Goal: Transaction & Acquisition: Purchase product/service

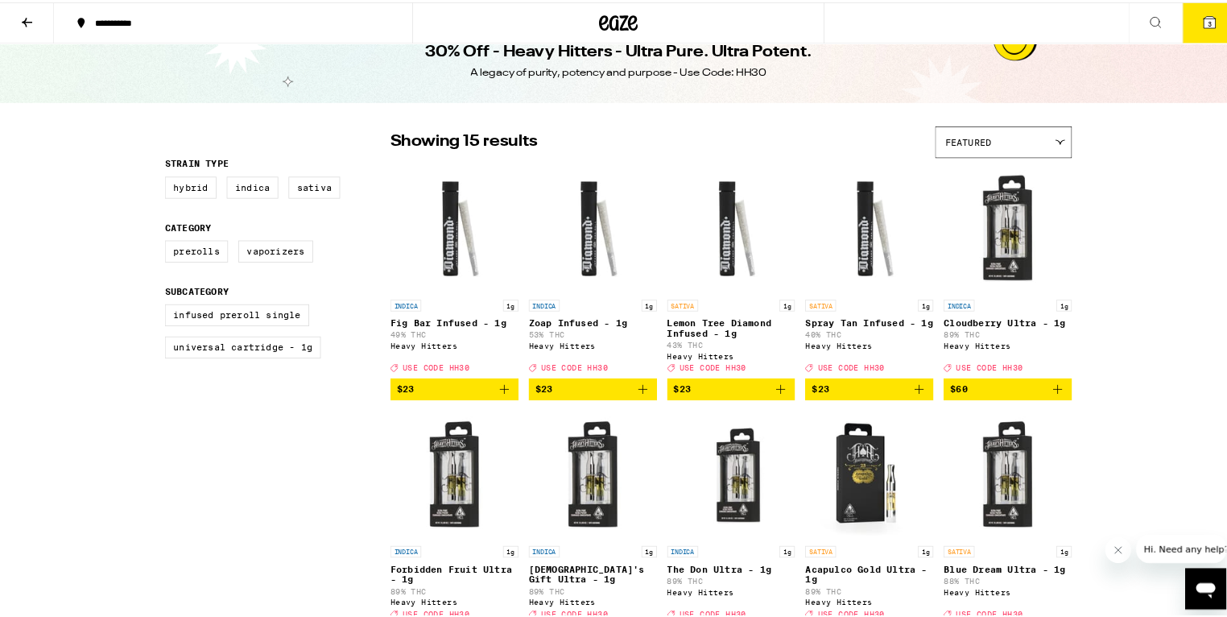
scroll to position [31, 0]
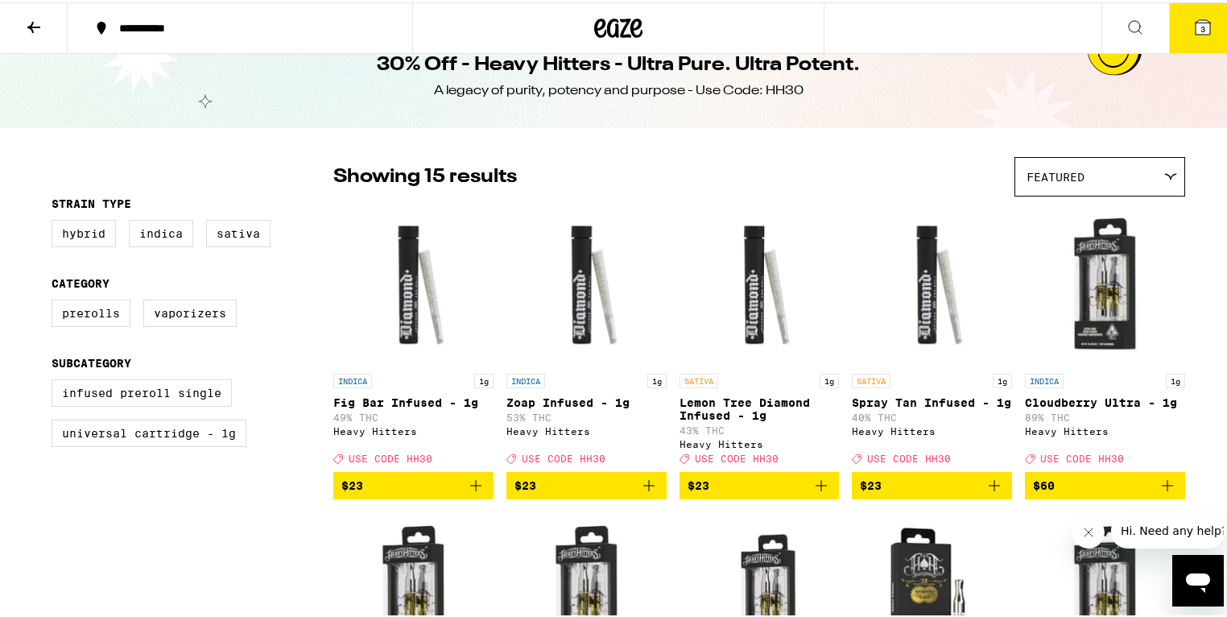
click at [25, 19] on icon at bounding box center [33, 24] width 19 height 19
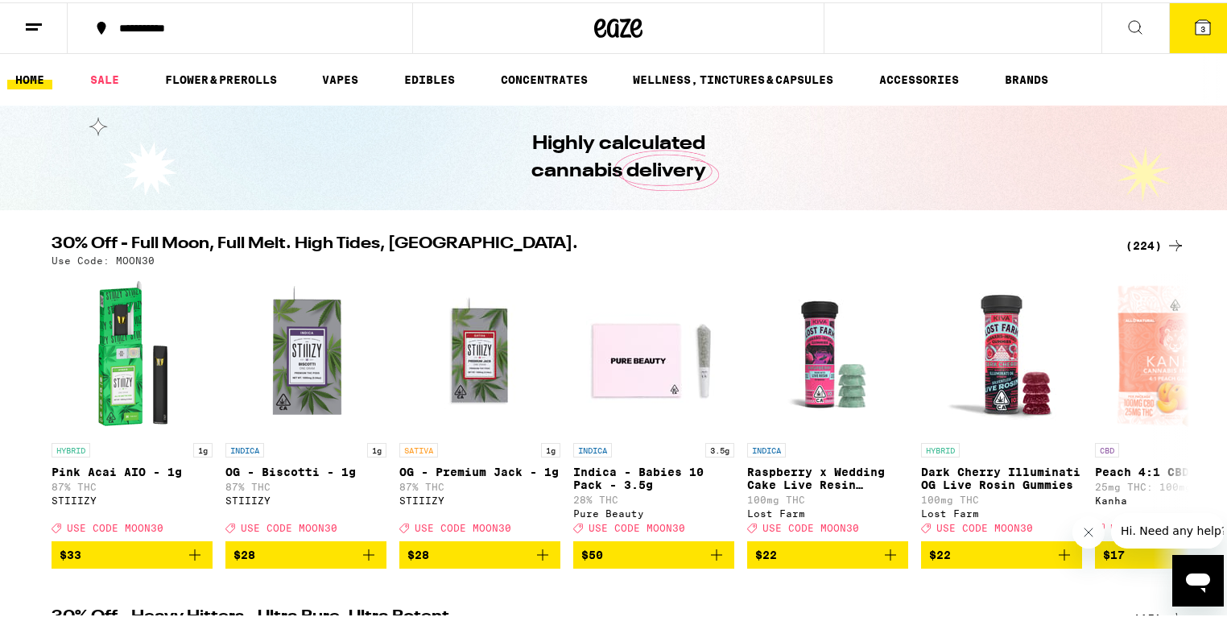
click at [1201, 29] on span "3" at bounding box center [1203, 27] width 5 height 10
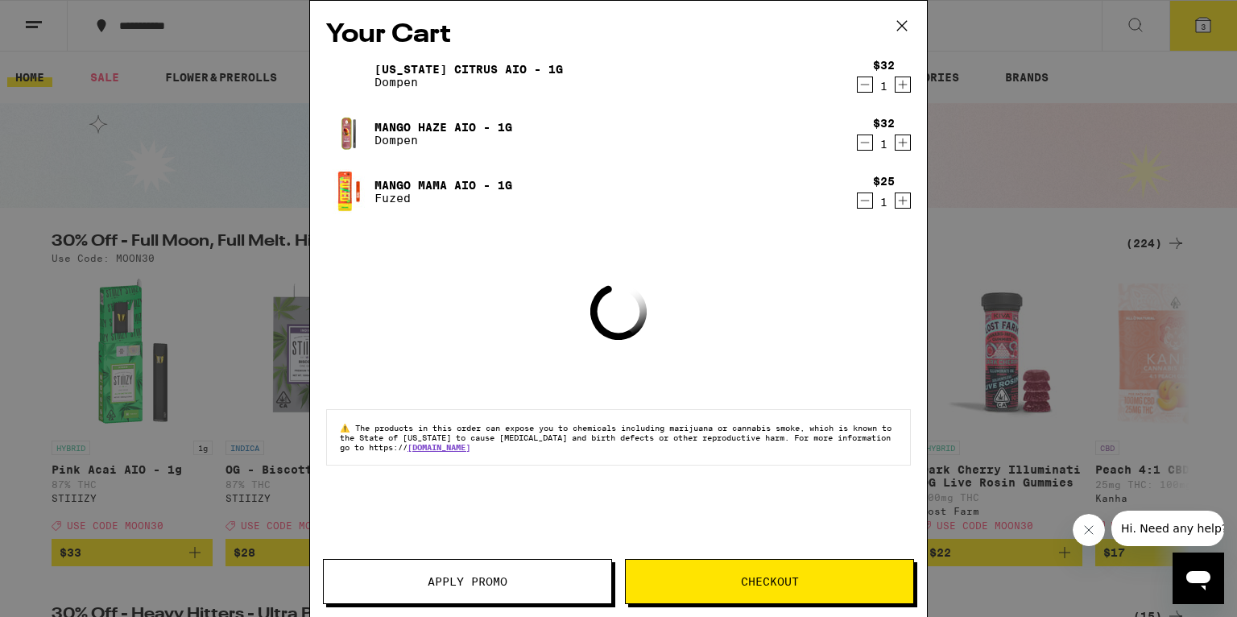
click at [514, 560] on button "Apply Promo" at bounding box center [467, 581] width 289 height 45
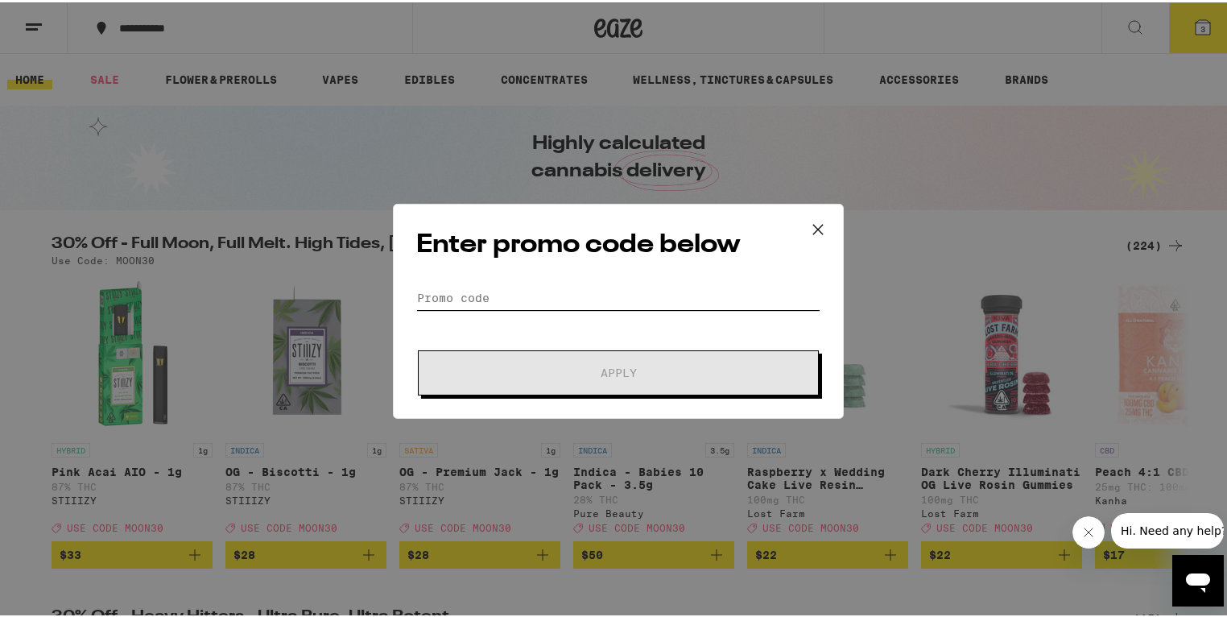
click at [472, 296] on input "Promo Code" at bounding box center [618, 295] width 404 height 24
paste input "MOON30"
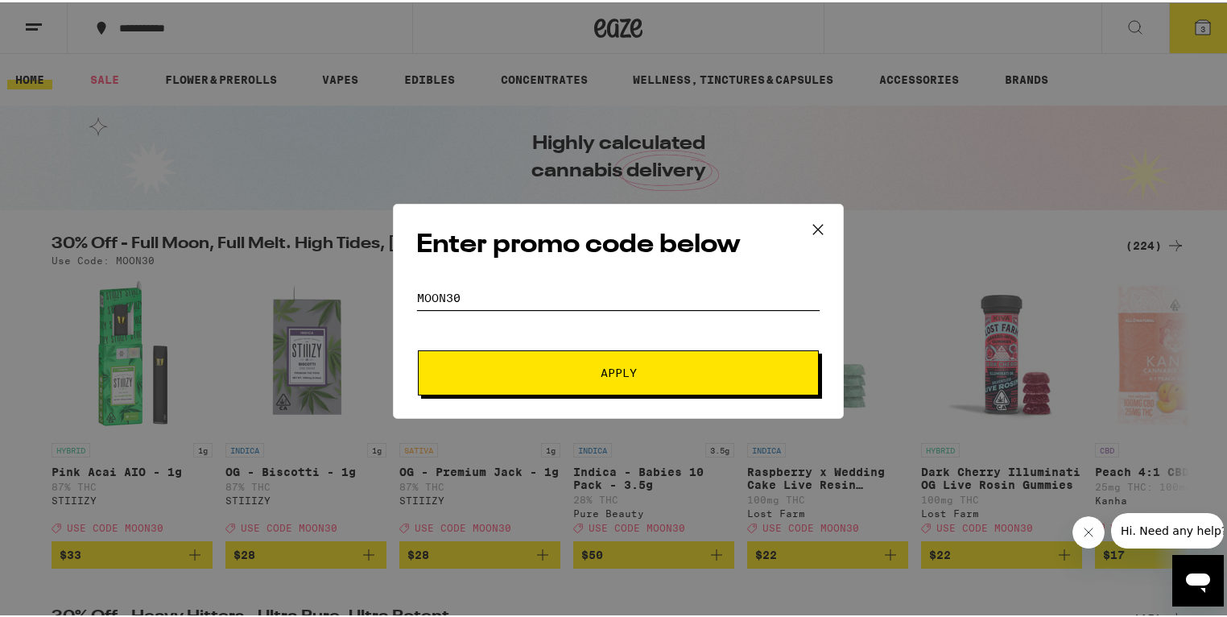
type input "MOON30"
click at [495, 370] on span "Apply" at bounding box center [619, 370] width 290 height 11
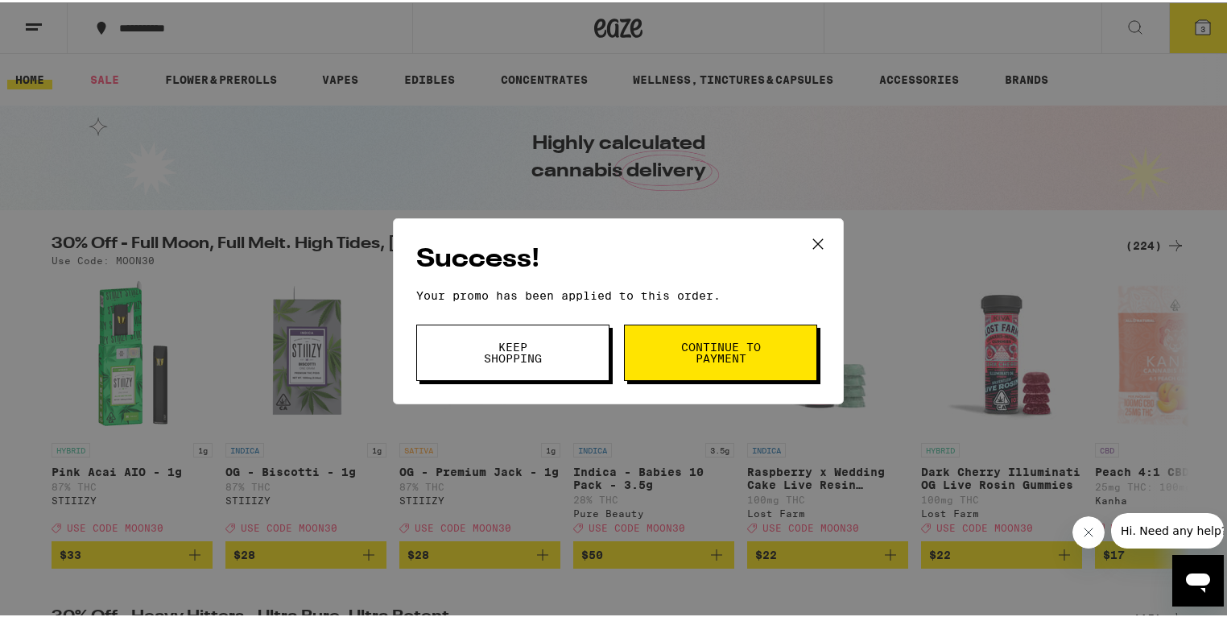
click at [810, 239] on icon at bounding box center [818, 242] width 24 height 24
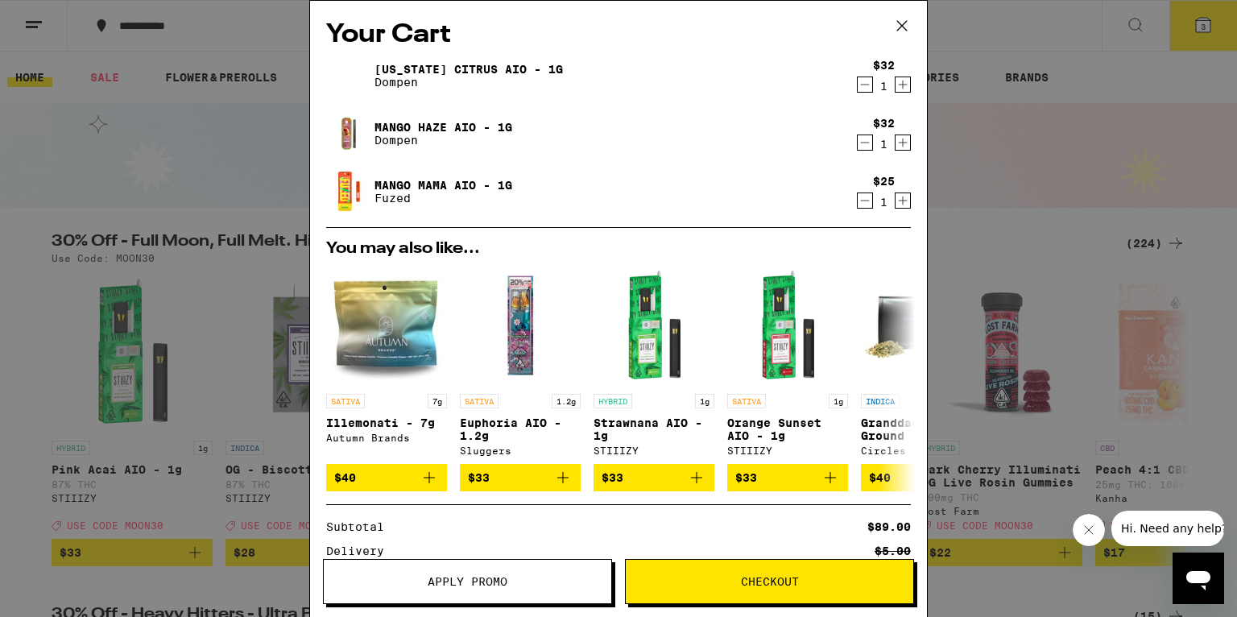
click at [858, 82] on icon "Decrement" at bounding box center [865, 84] width 14 height 19
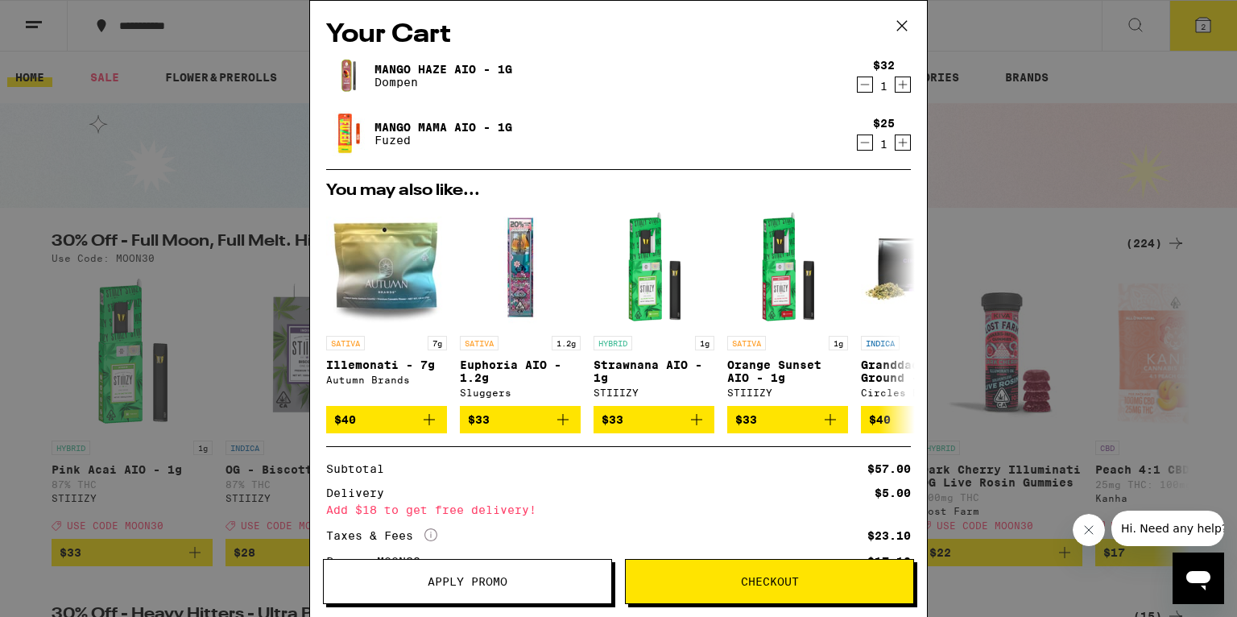
click at [907, 18] on icon at bounding box center [902, 26] width 24 height 24
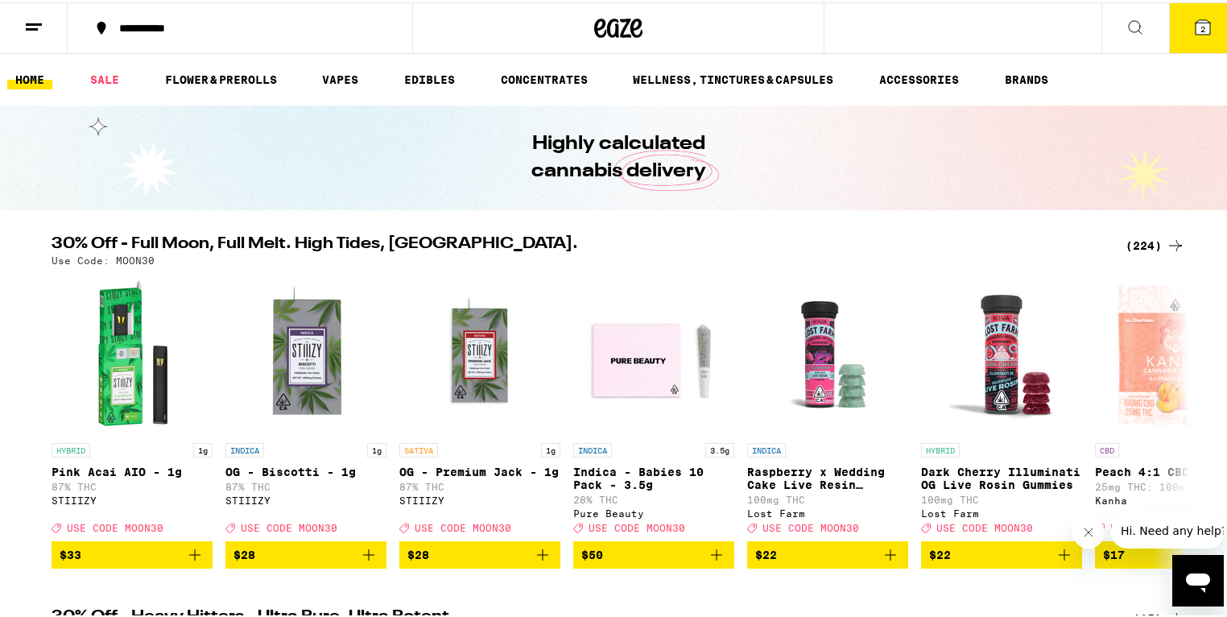
click at [502, 245] on h2 "30% Off - Full Moon, Full Melt. High Tides, Higher Vibes." at bounding box center [579, 243] width 1055 height 19
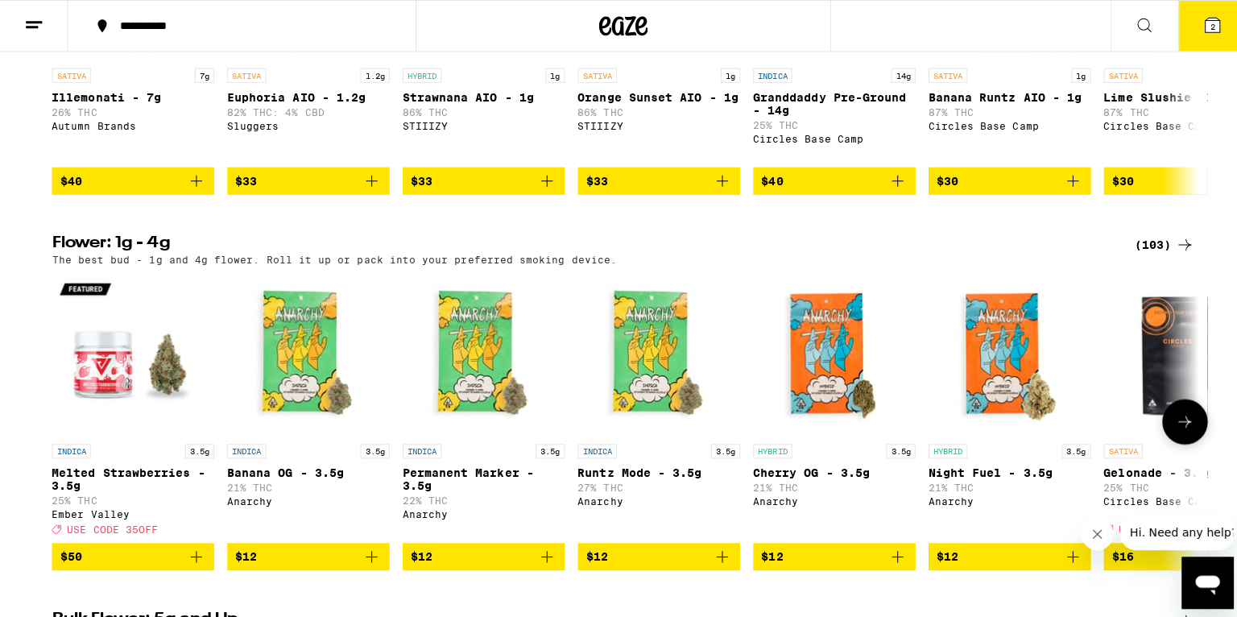
scroll to position [858, 0]
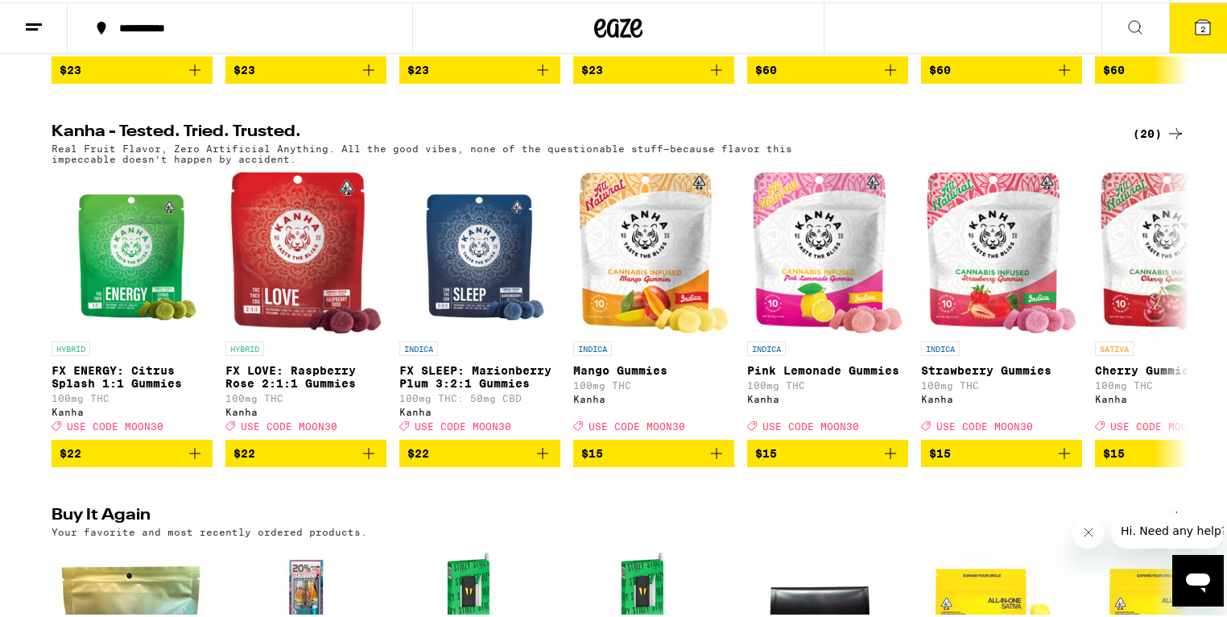
click at [1204, 32] on button "2" at bounding box center [1203, 26] width 68 height 50
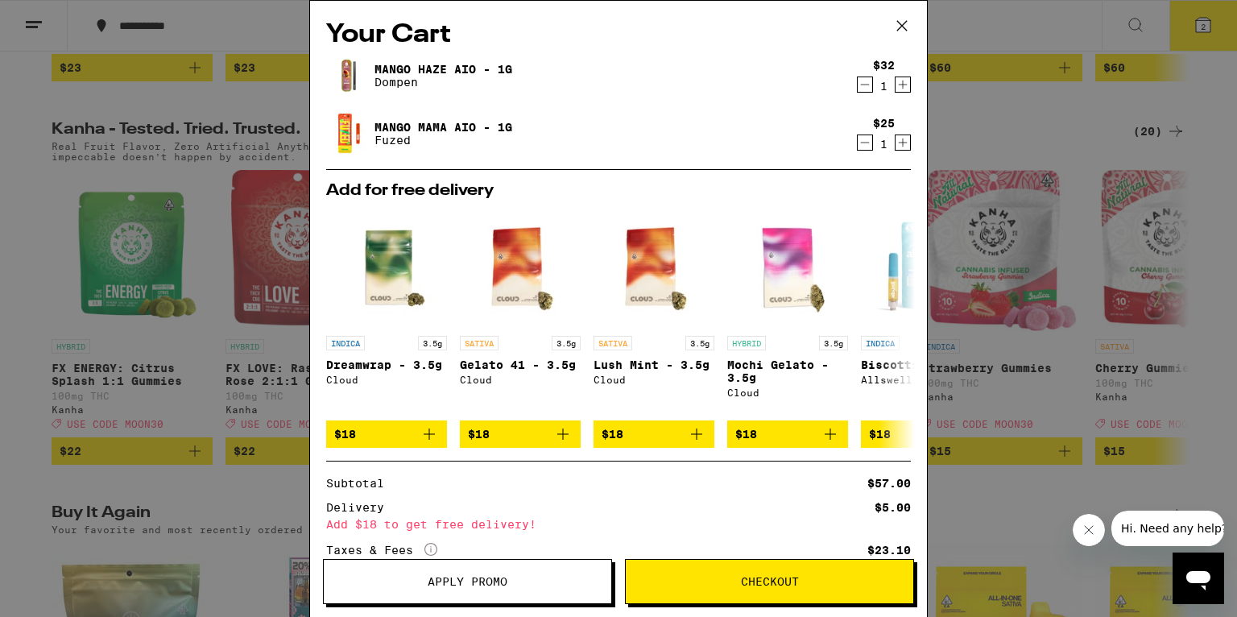
click at [904, 24] on icon at bounding box center [902, 26] width 24 height 24
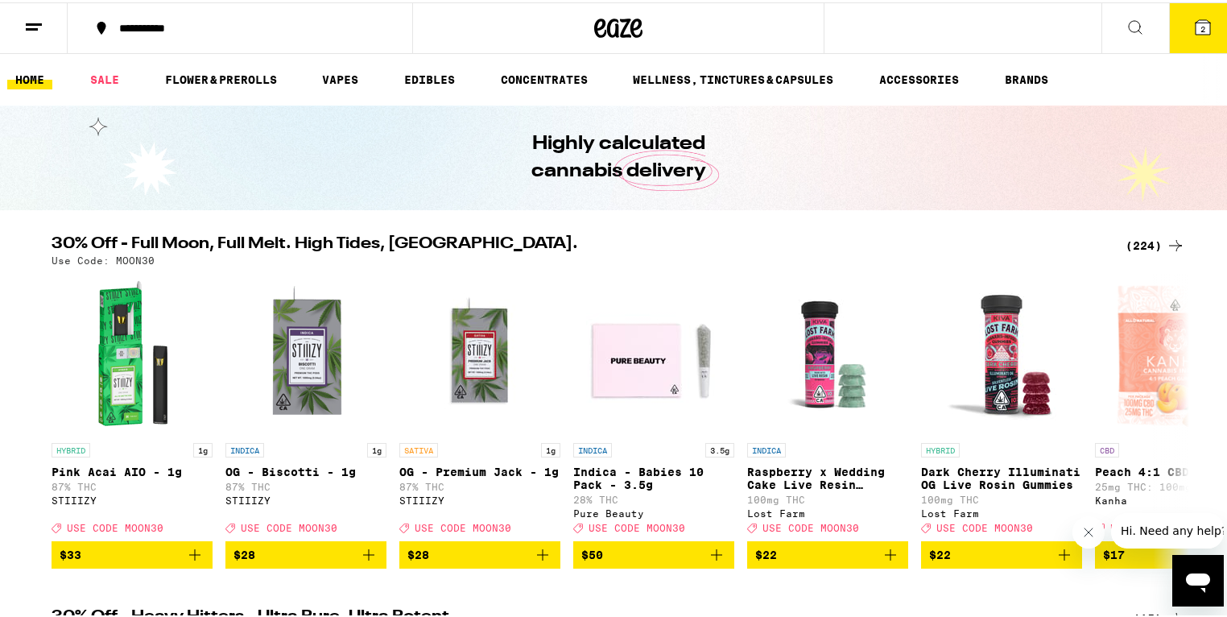
click at [1201, 27] on span "2" at bounding box center [1203, 27] width 5 height 10
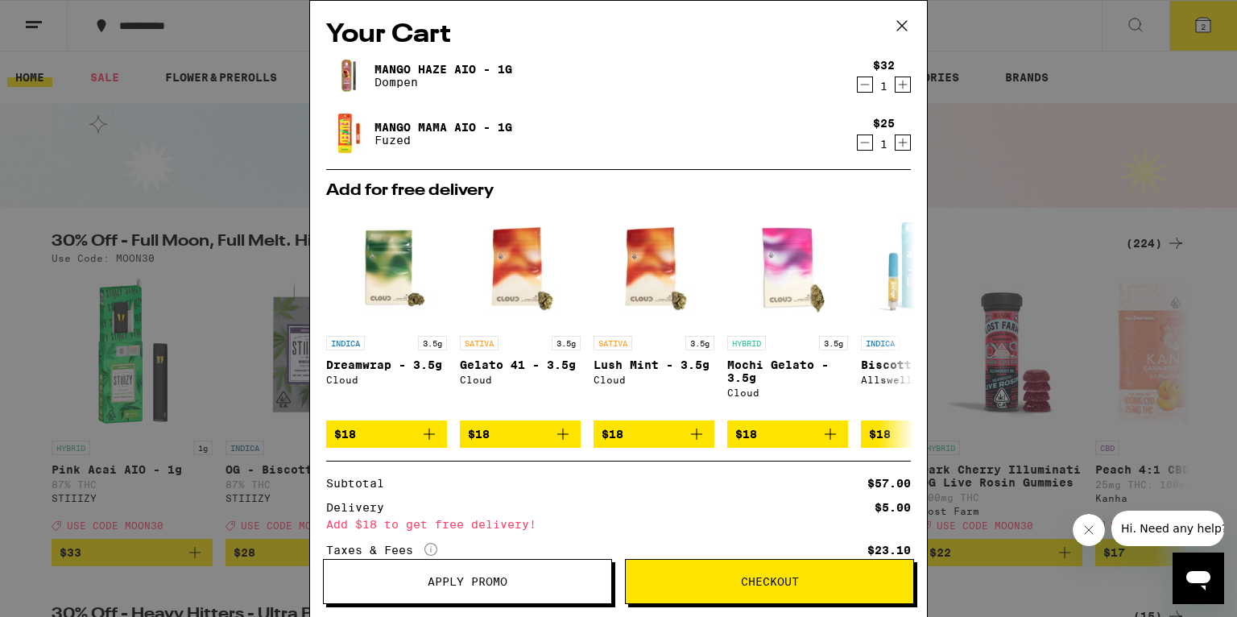
click at [900, 18] on icon at bounding box center [902, 26] width 24 height 24
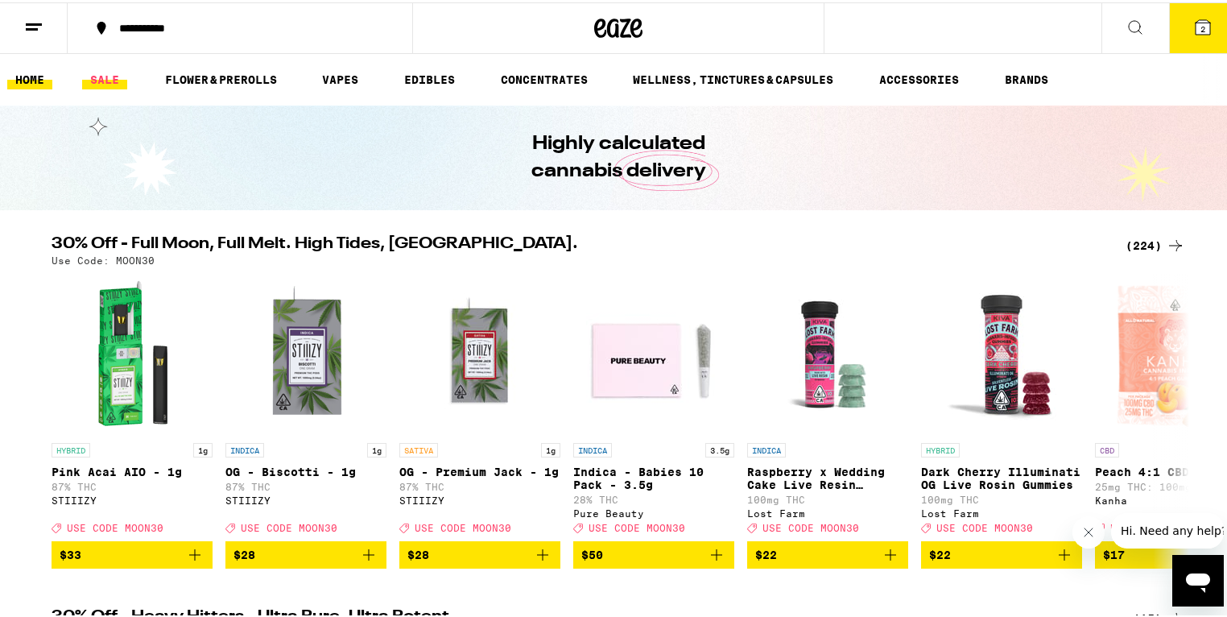
click at [100, 72] on link "SALE" at bounding box center [104, 77] width 45 height 19
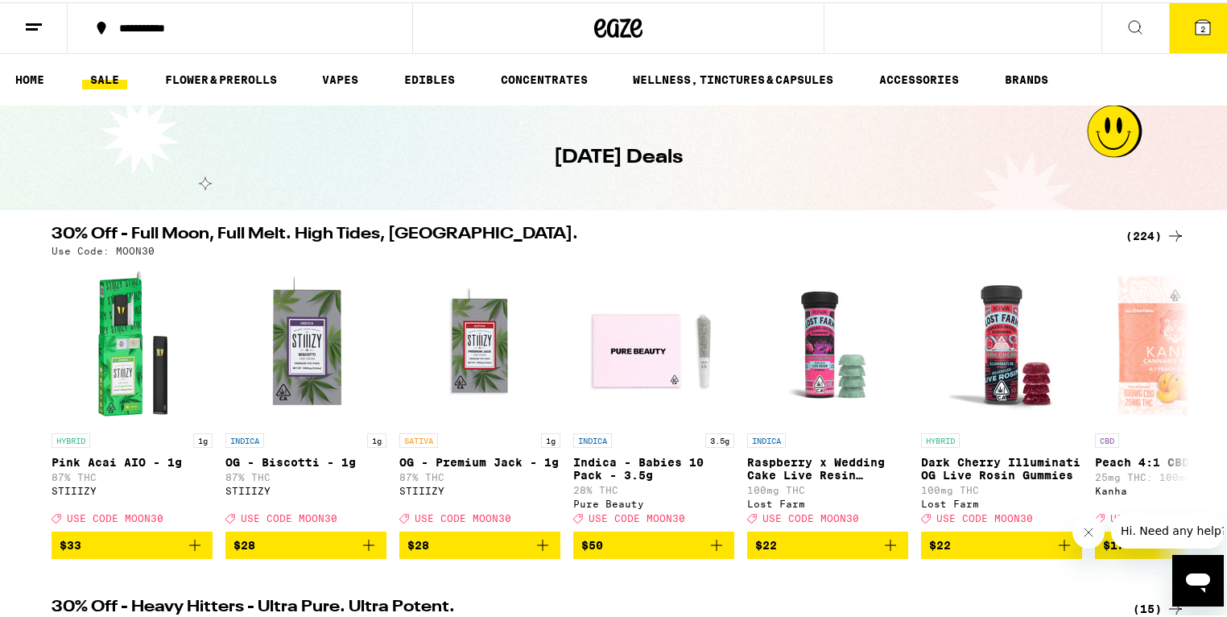
click at [1137, 234] on div "(224)" at bounding box center [1156, 233] width 60 height 19
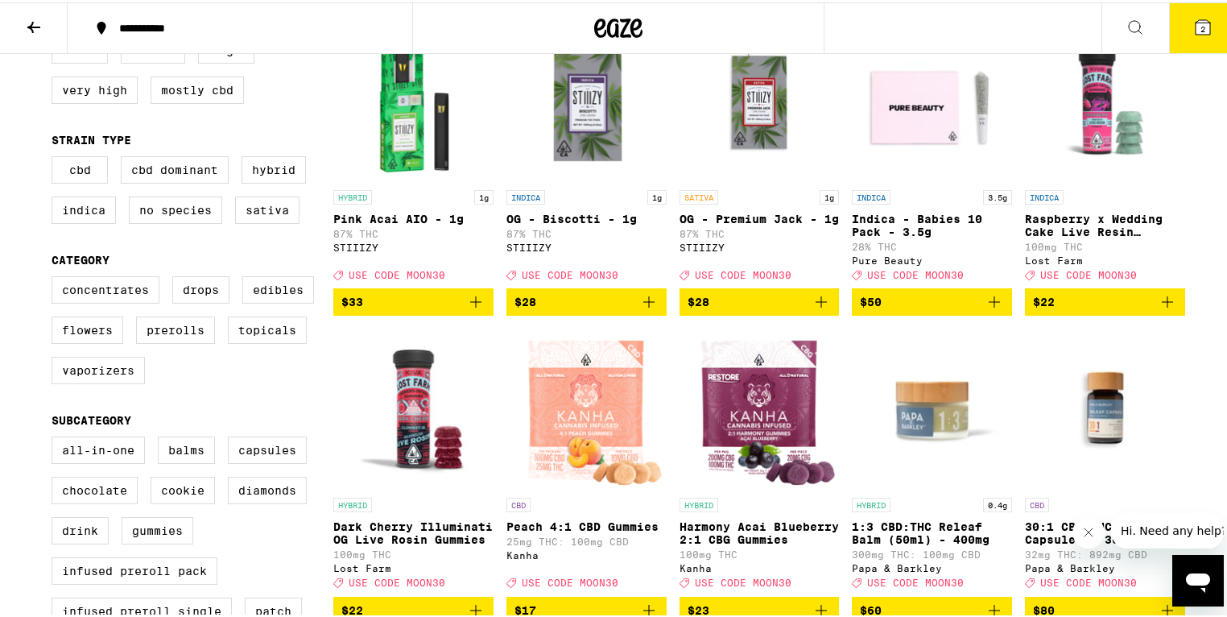
scroll to position [107, 0]
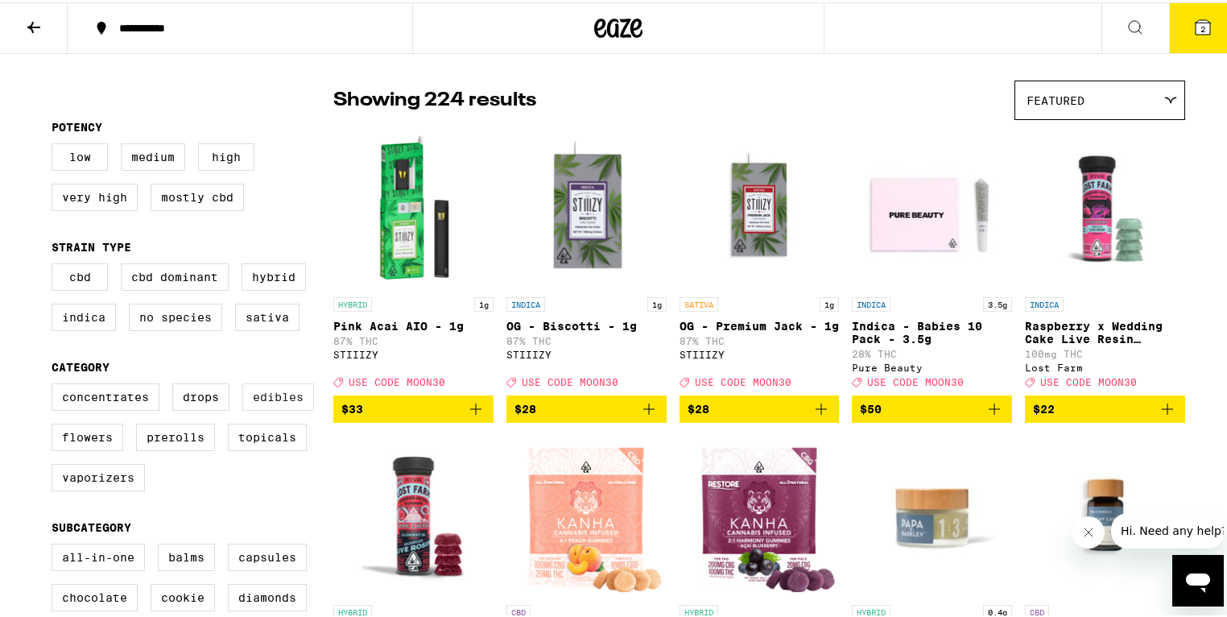
click at [279, 405] on label "Edibles" at bounding box center [278, 394] width 72 height 27
click at [56, 384] on input "Edibles" at bounding box center [55, 383] width 1 height 1
checkbox input "true"
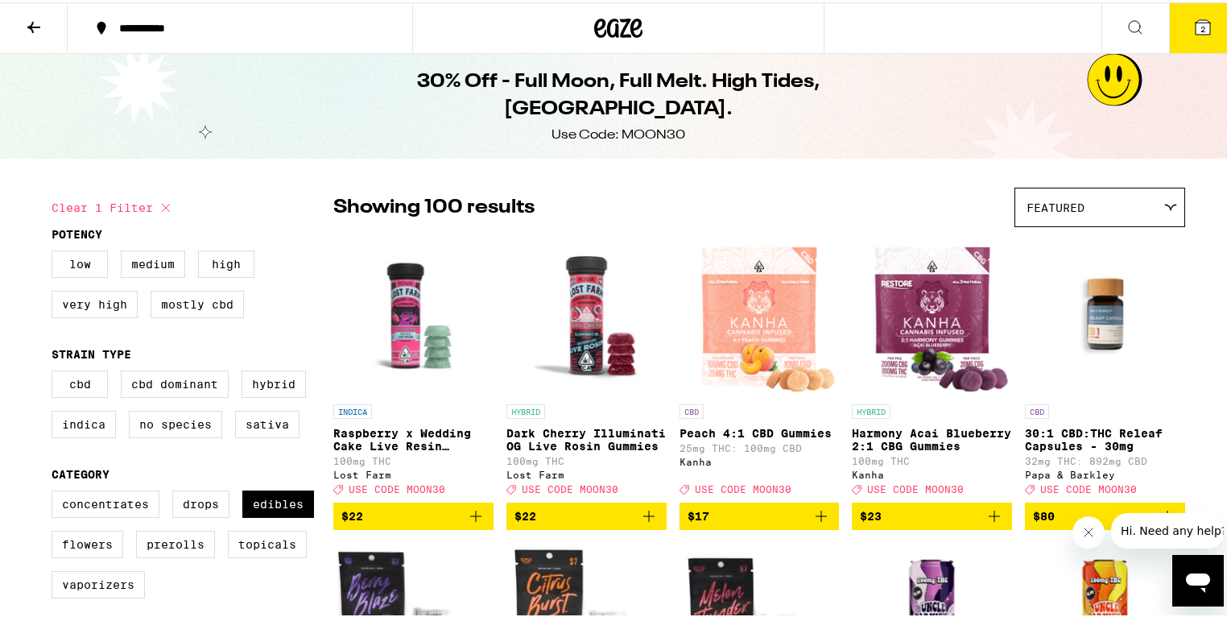
click at [1196, 22] on icon at bounding box center [1203, 25] width 14 height 14
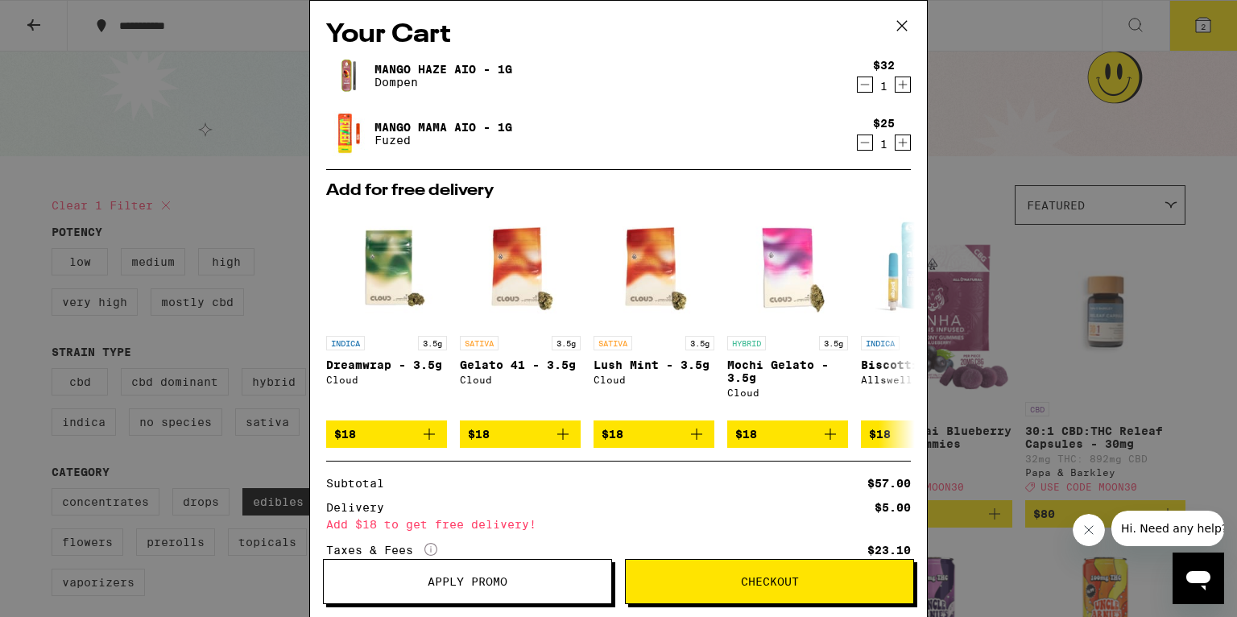
click at [897, 142] on icon "Increment" at bounding box center [902, 142] width 14 height 19
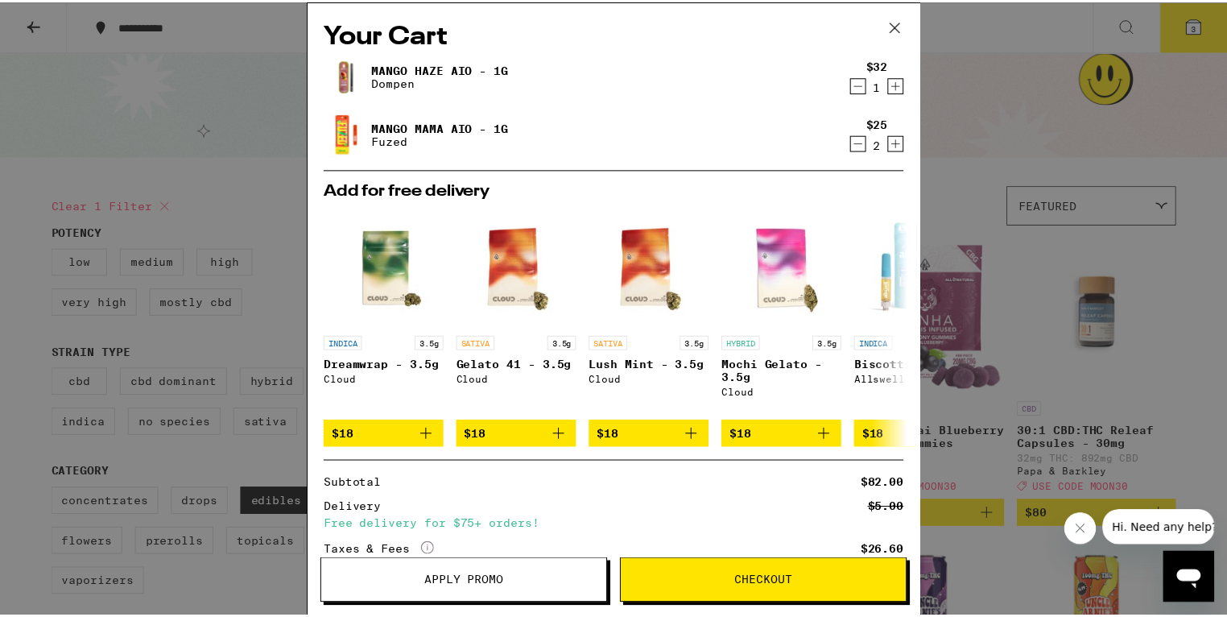
scroll to position [149, 0]
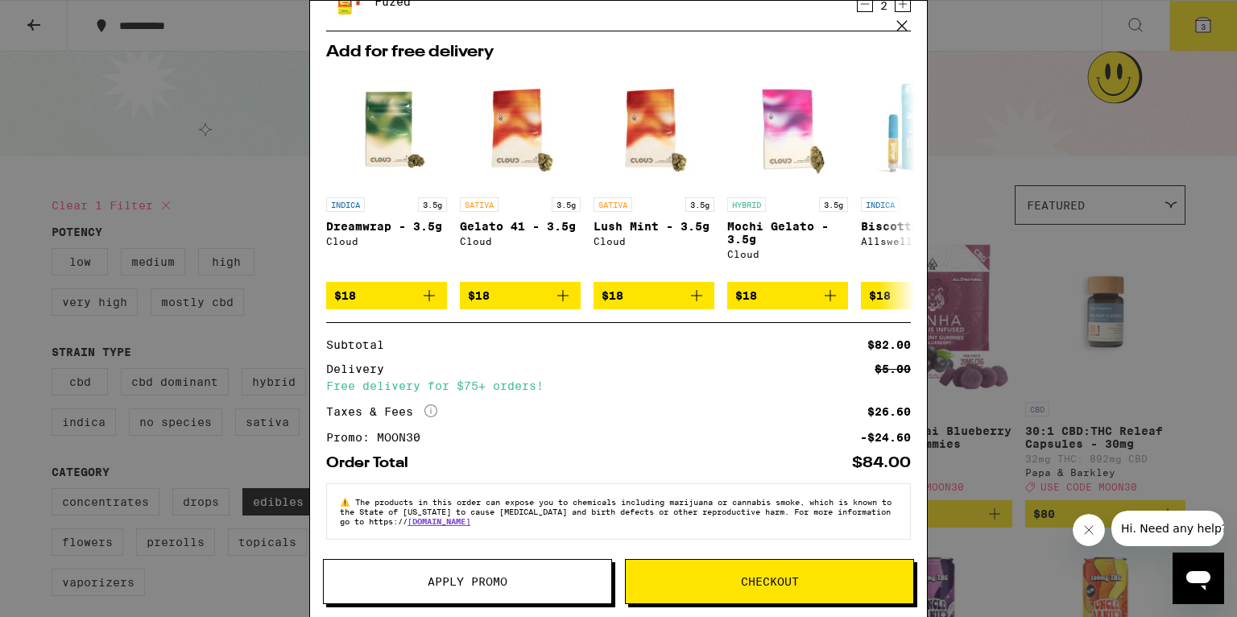
click at [749, 587] on span "Checkout" at bounding box center [770, 581] width 58 height 11
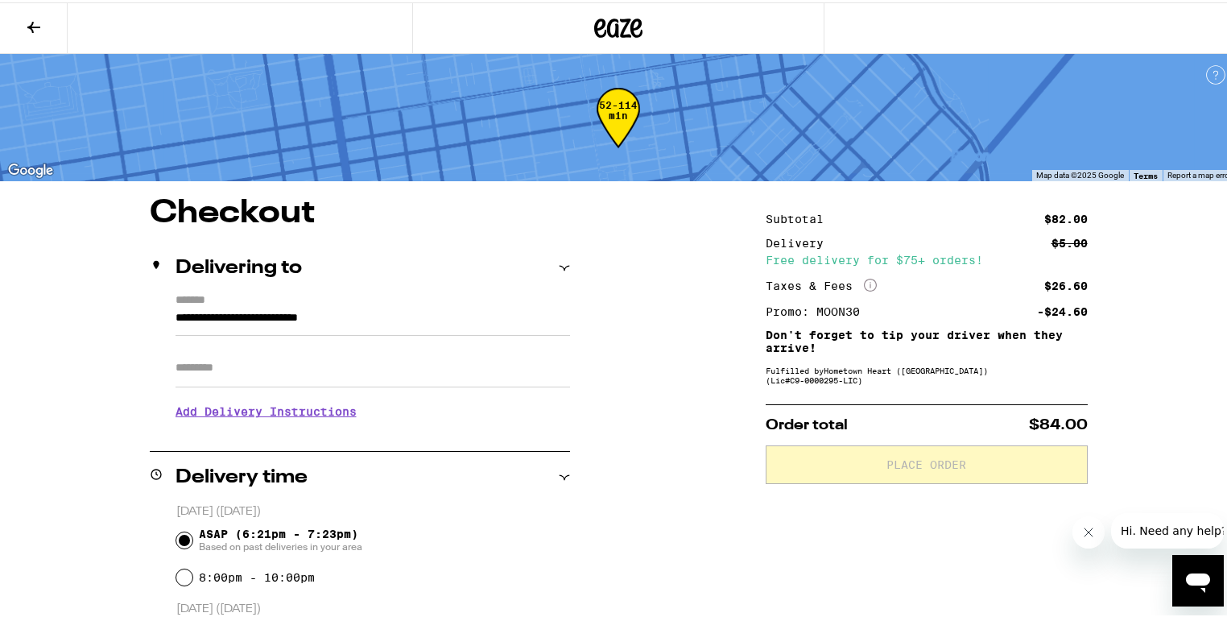
click at [295, 374] on input "Apt/Suite" at bounding box center [373, 365] width 395 height 39
type input "***"
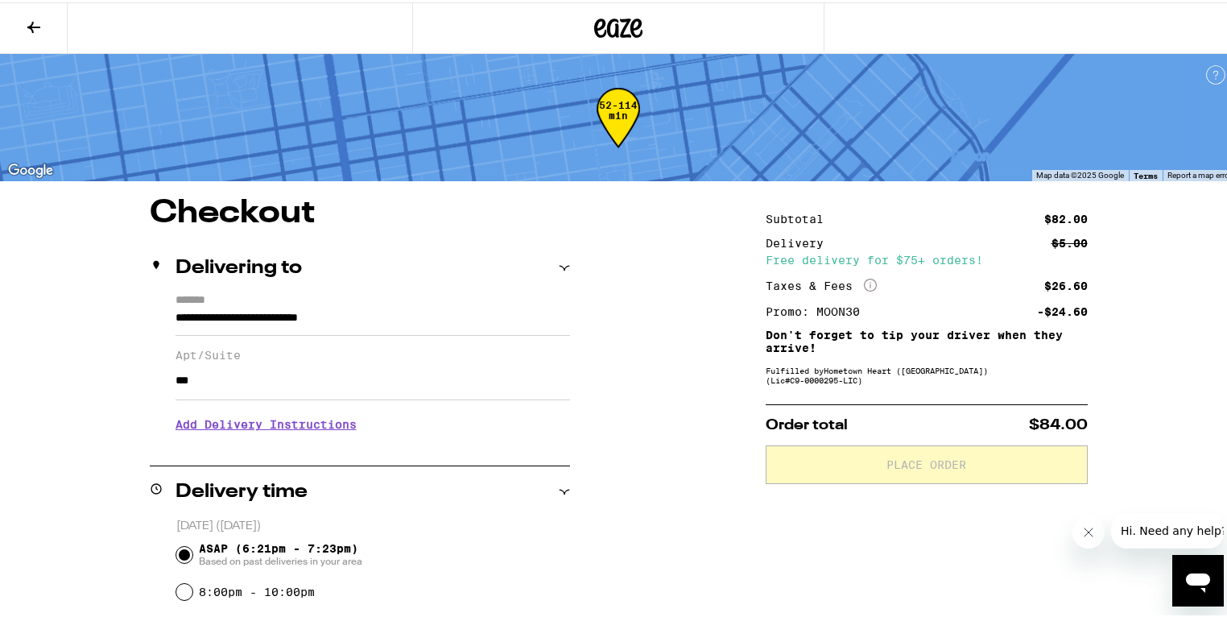
scroll to position [107, 0]
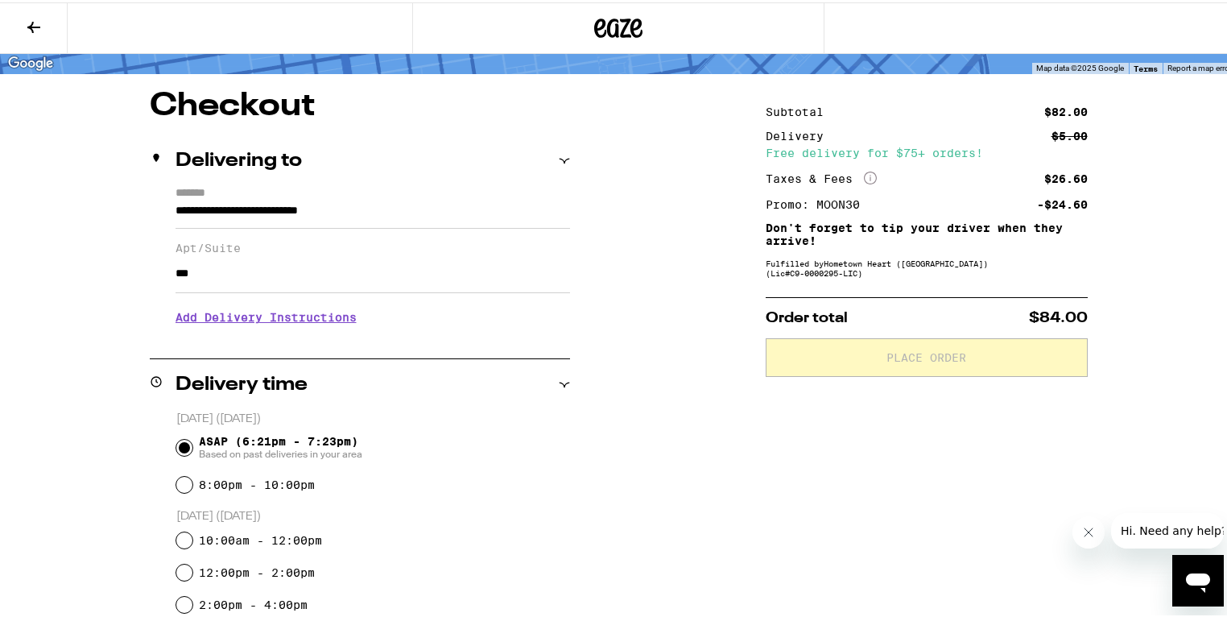
click at [270, 333] on h3 "Add Delivery Instructions" at bounding box center [373, 314] width 395 height 37
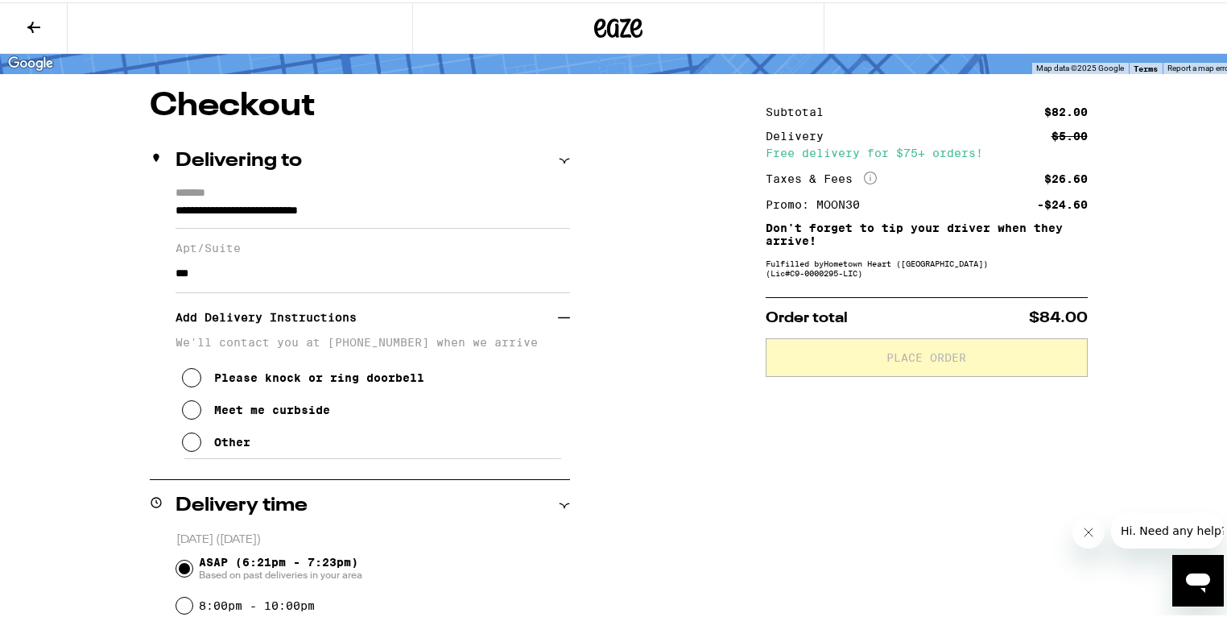
click at [194, 449] on icon at bounding box center [191, 439] width 19 height 19
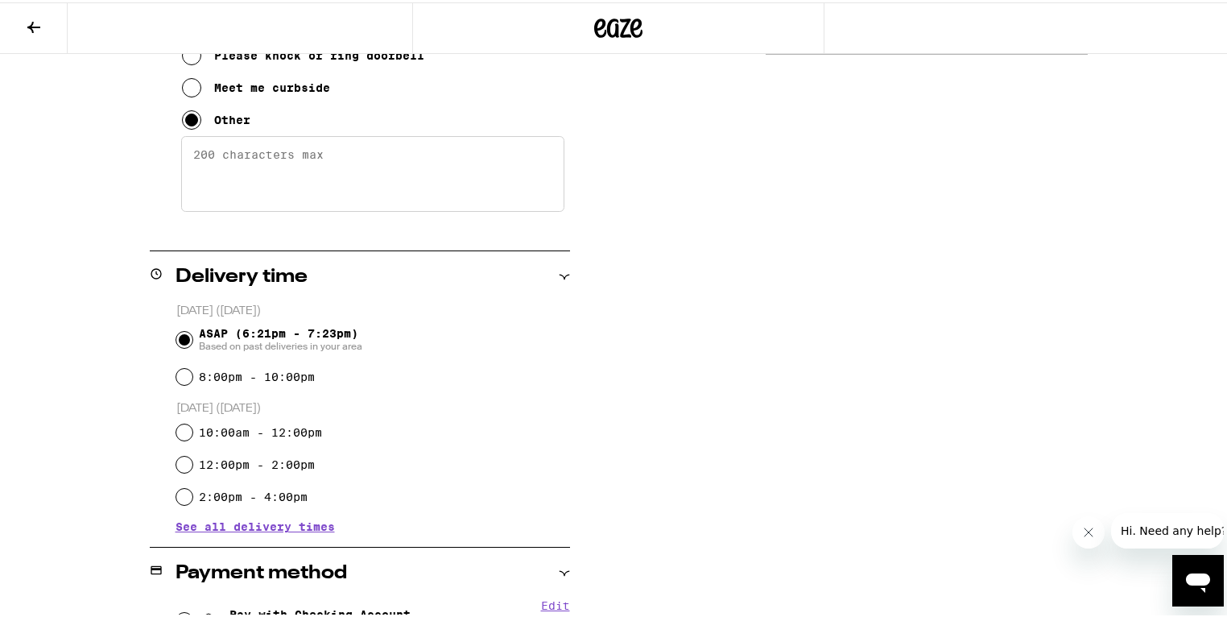
scroll to position [713, 0]
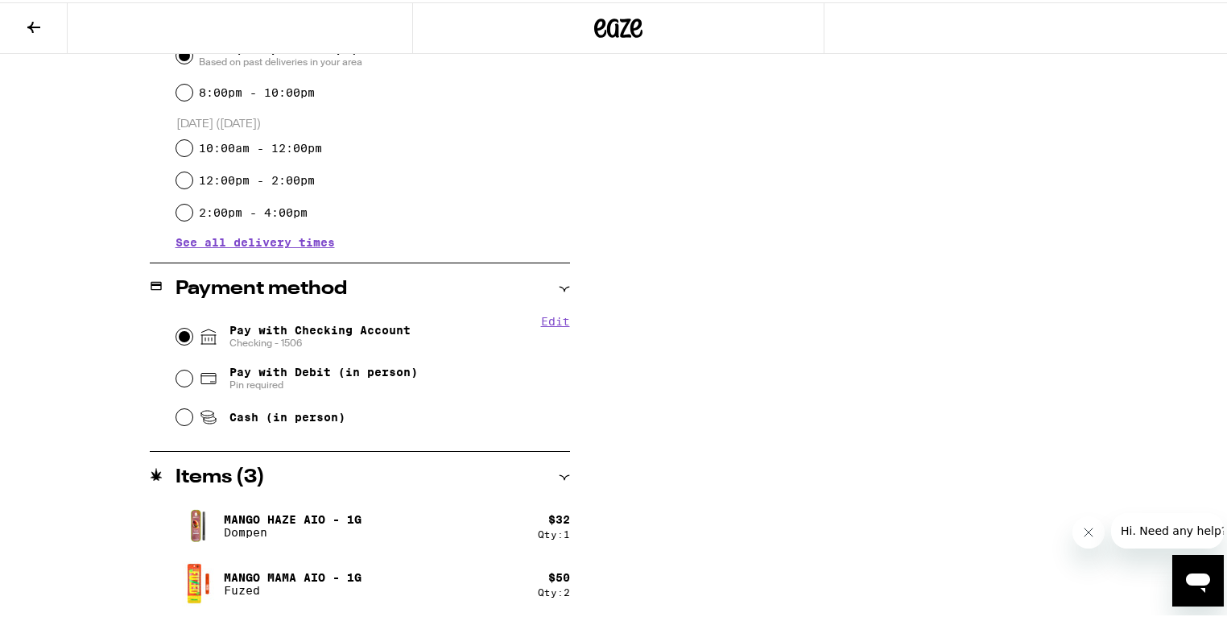
click at [180, 332] on input "Pay with Checking Account Checking - 1506" at bounding box center [184, 334] width 16 height 16
radio input "true"
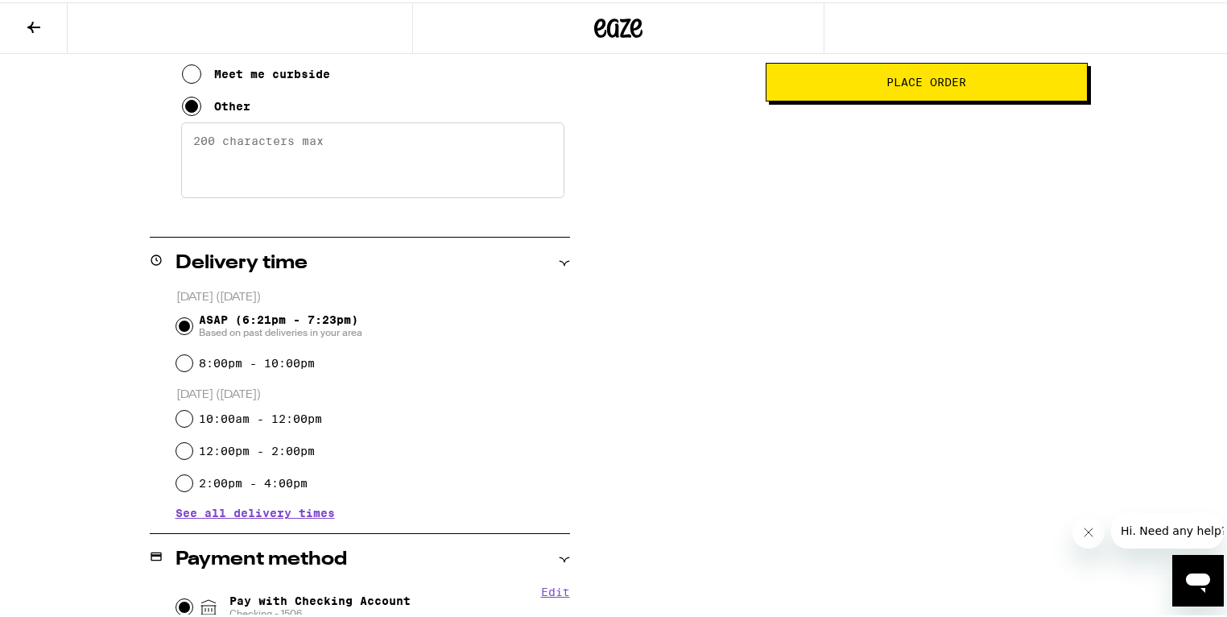
scroll to position [336, 0]
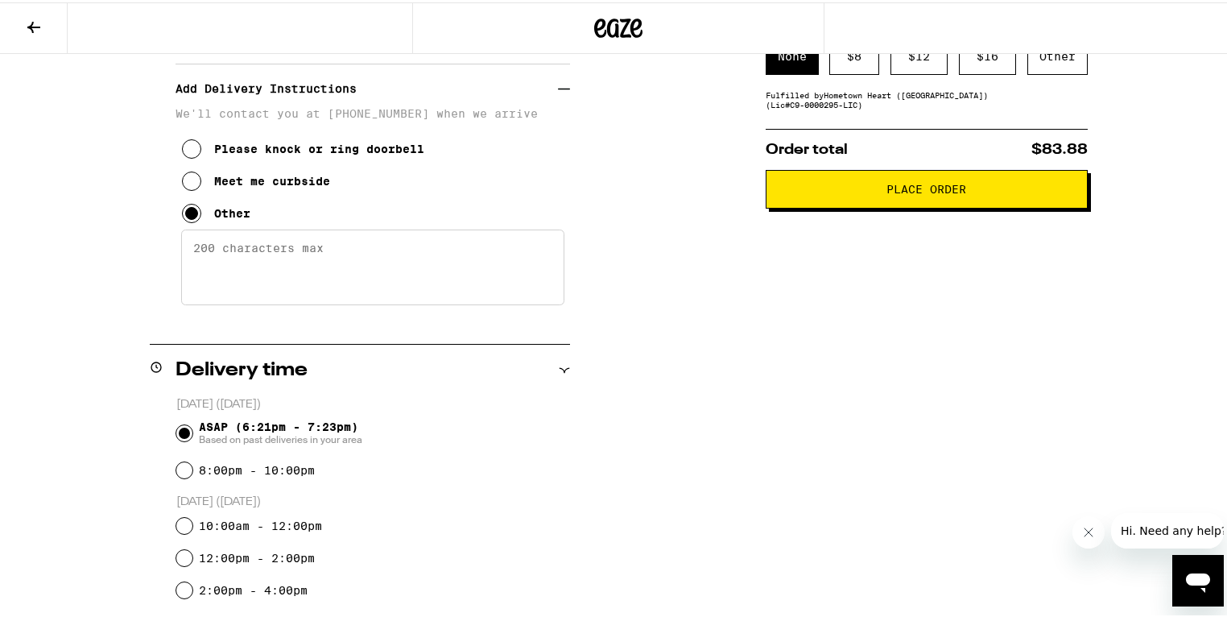
click at [292, 269] on textarea "Enter any other delivery instructions you want driver to know" at bounding box center [372, 265] width 383 height 76
paste textarea "Dial "2021" at intercom. Wait for the buzz to get in. Quickly push both doors. …"
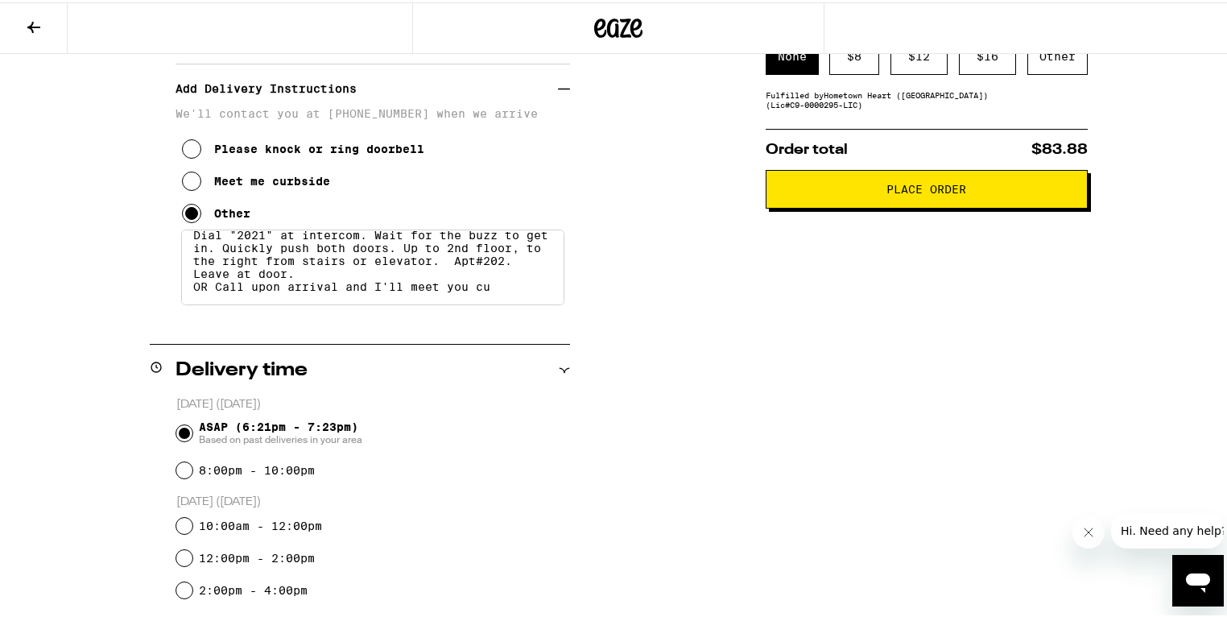
click at [511, 303] on textarea "Dial "2021" at intercom. Wait for the buzz to get in. Quickly push both doors. …" at bounding box center [372, 265] width 383 height 76
drag, startPoint x: 491, startPoint y: 301, endPoint x: 473, endPoint y: 310, distance: 20.5
click at [473, 303] on textarea "Dial "2021" at intercom. Wait for the buzz to get in. Quickly push both doors. …" at bounding box center [372, 265] width 383 height 76
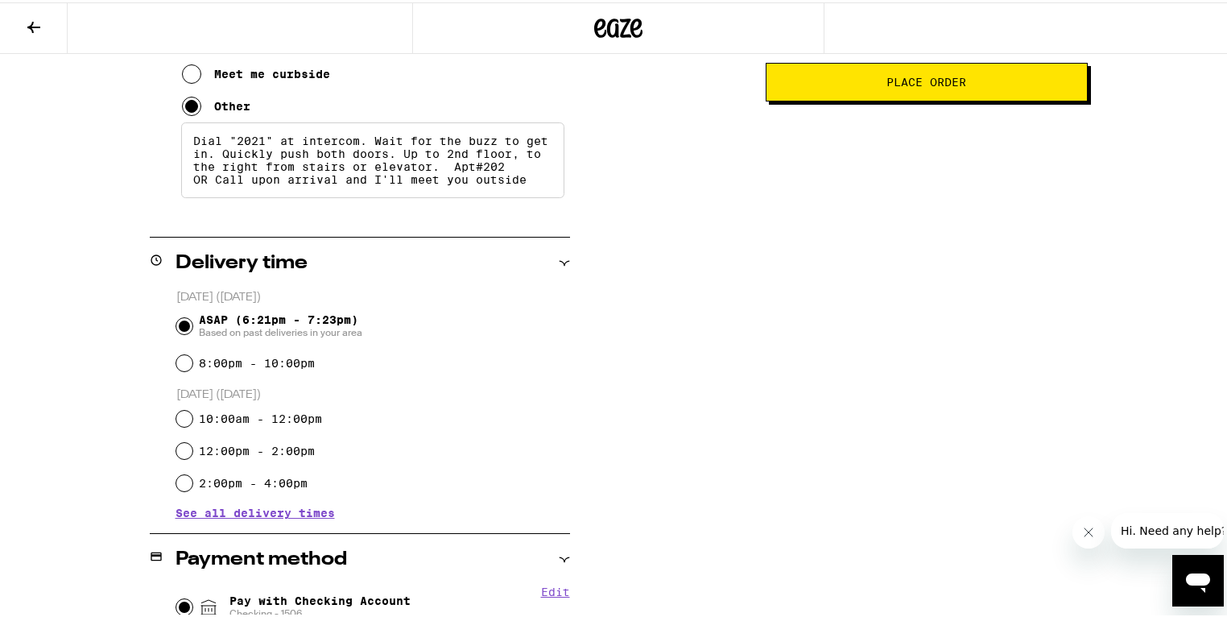
scroll to position [0, 0]
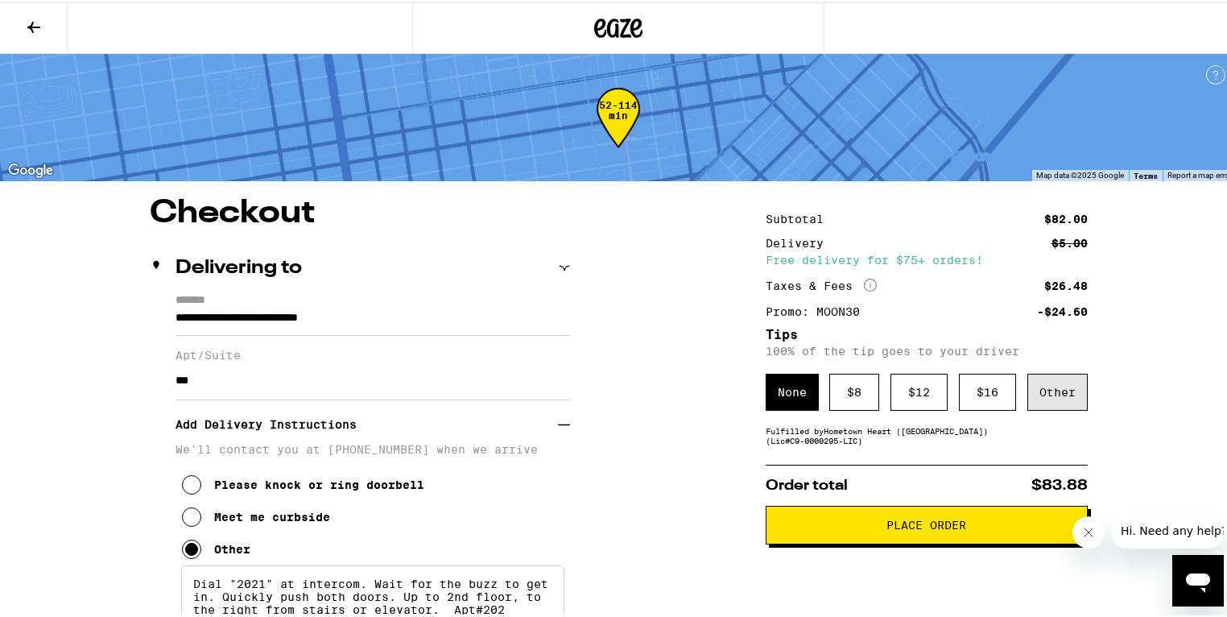
type textarea "Dial "2021" at intercom. Wait for the buzz to get in. Quickly push both doors. …"
click at [1049, 400] on div "Other" at bounding box center [1058, 389] width 60 height 37
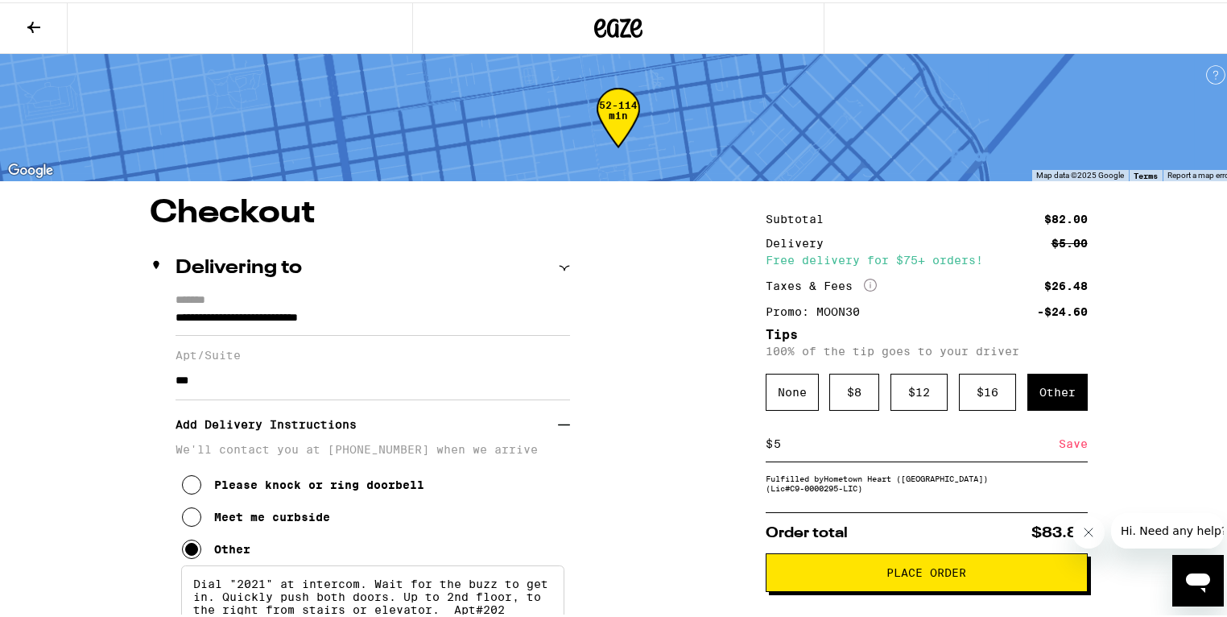
type input "5"
click at [1059, 444] on div "Save" at bounding box center [1073, 441] width 29 height 35
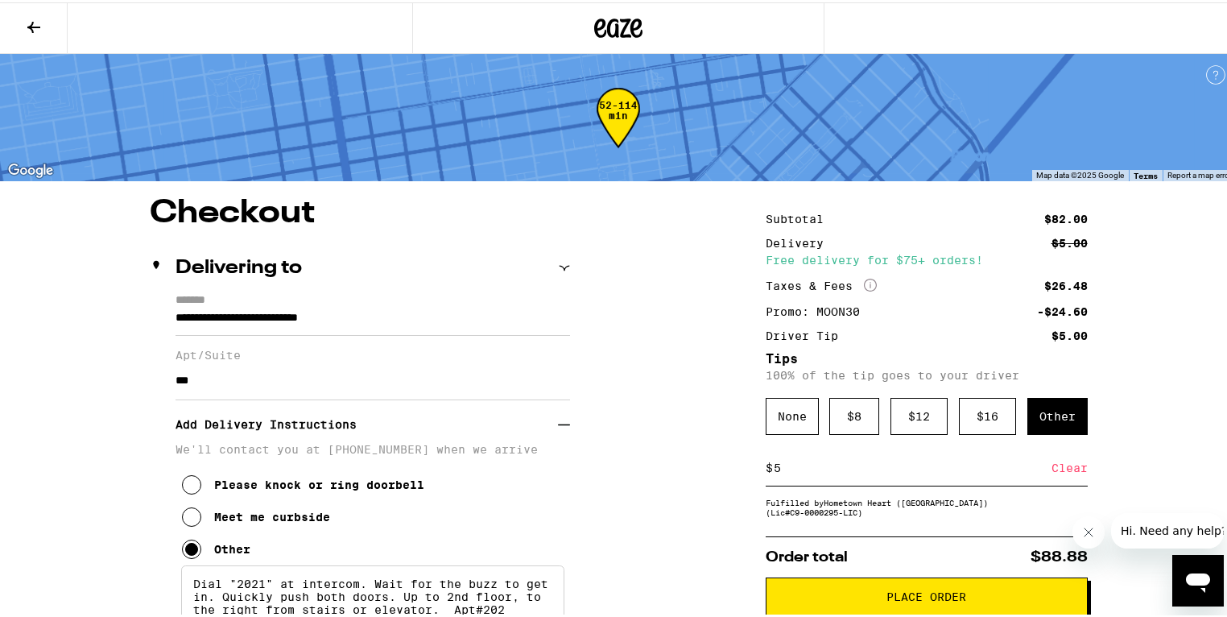
scroll to position [214, 0]
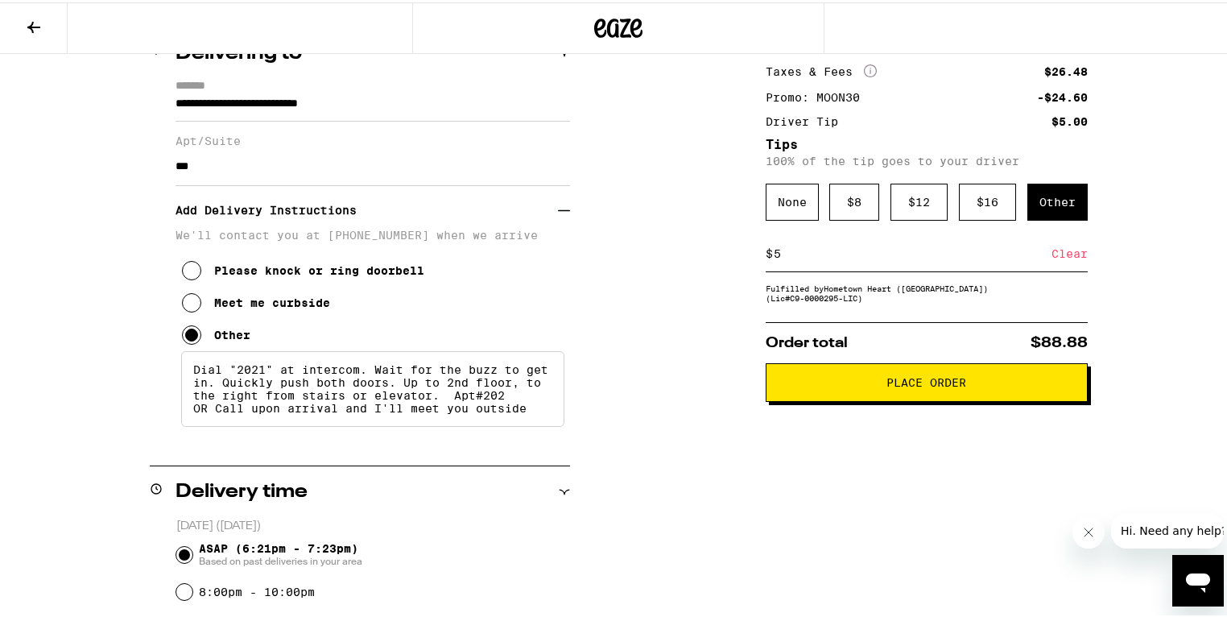
click at [895, 386] on span "Place Order" at bounding box center [927, 379] width 80 height 11
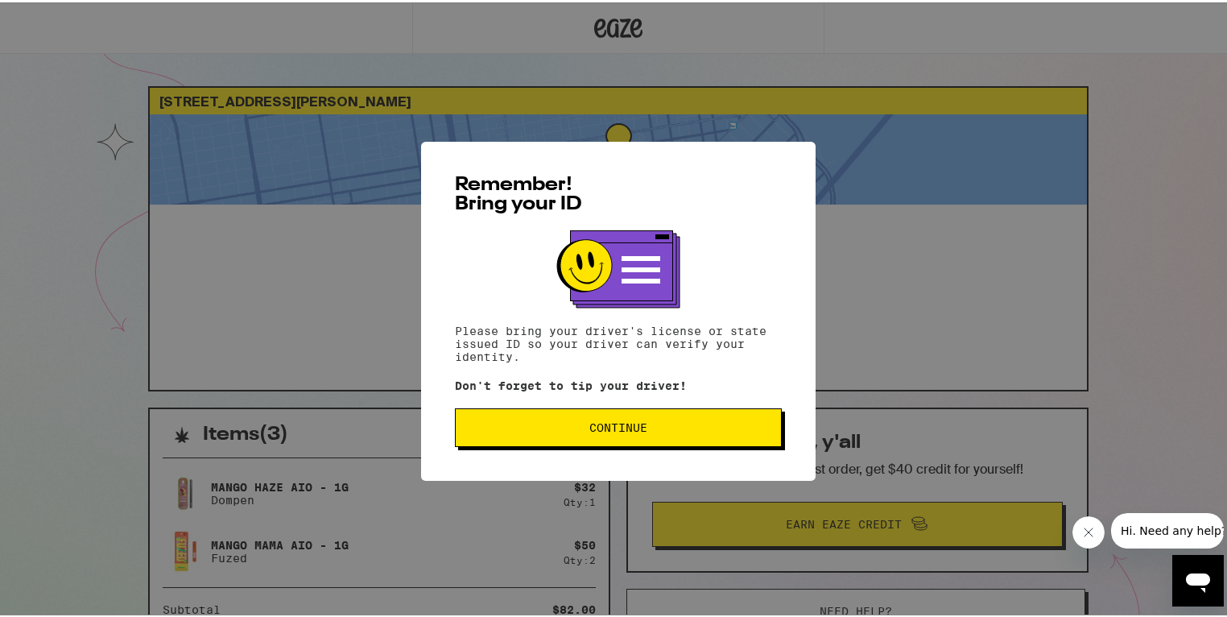
click at [621, 431] on span "Continue" at bounding box center [618, 425] width 58 height 11
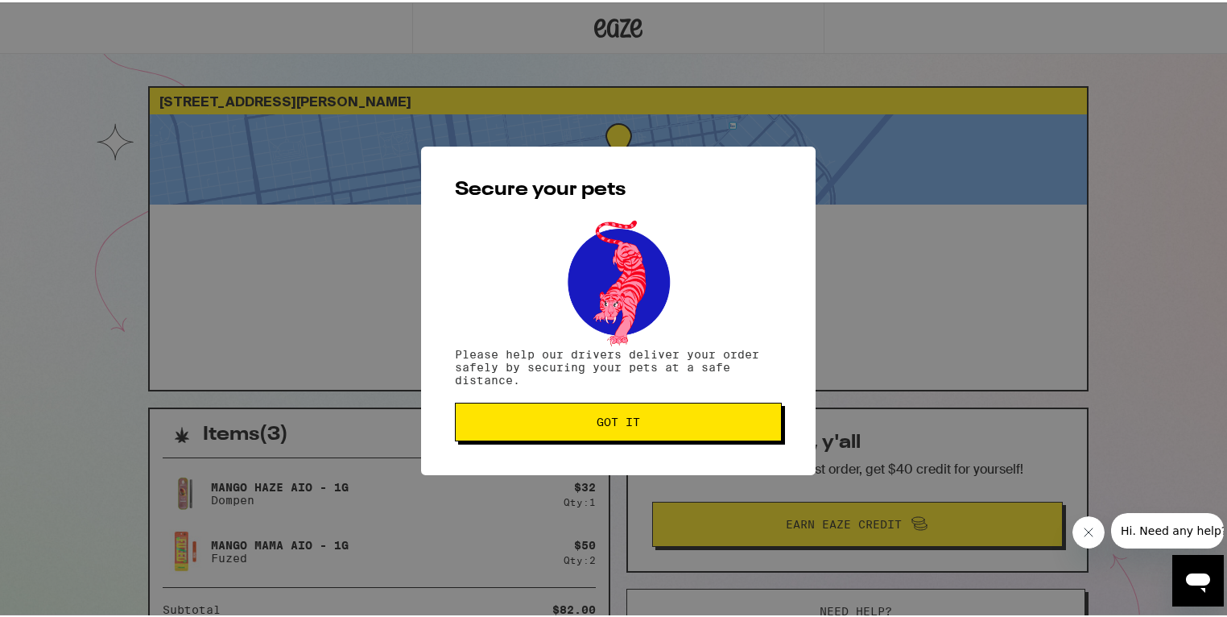
click at [621, 432] on button "Got it" at bounding box center [618, 419] width 327 height 39
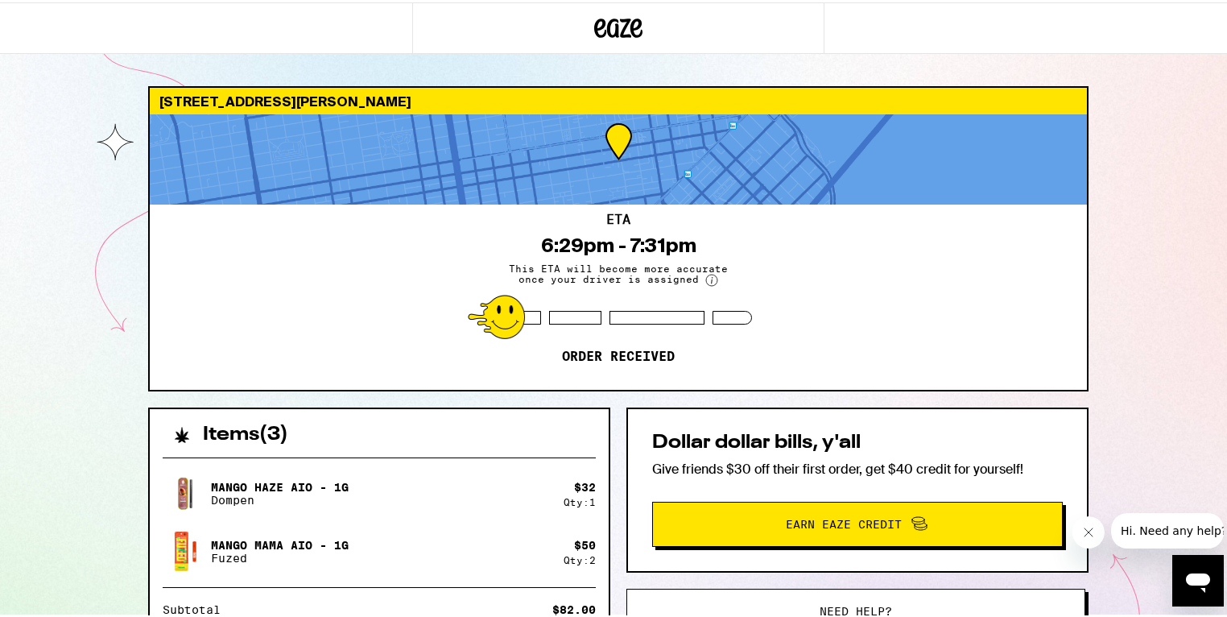
click at [515, 338] on div "ETA 6:29pm - 7:31pm This ETA will become more accurate once your driver is assi…" at bounding box center [618, 294] width 937 height 185
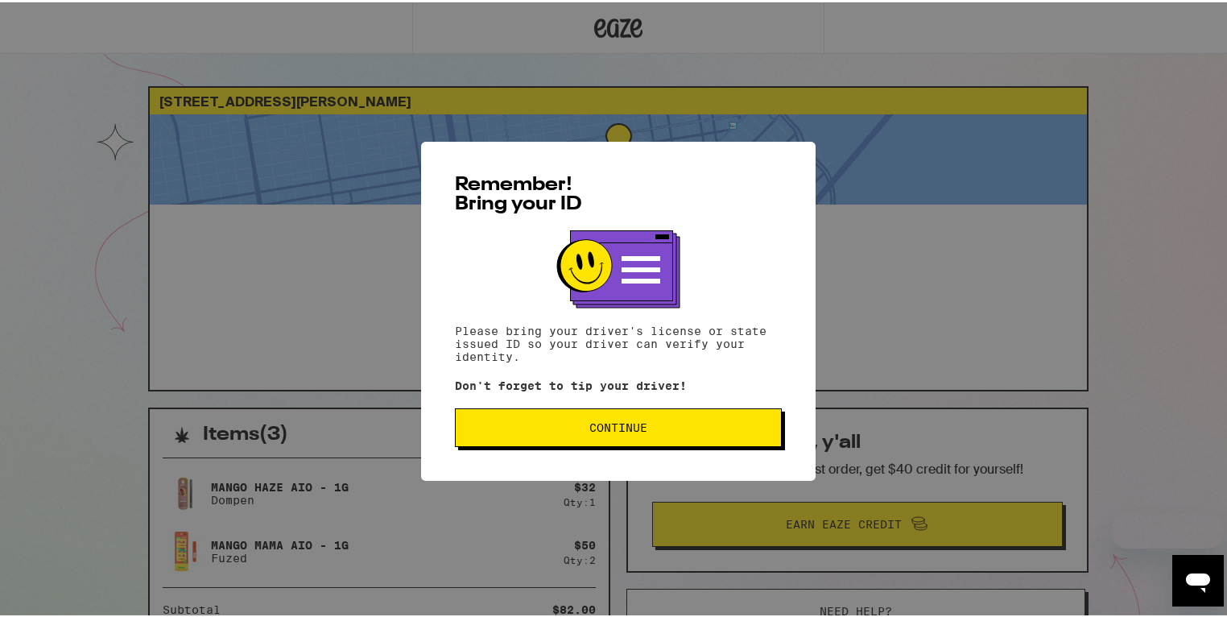
drag, startPoint x: 0, startPoint y: 0, endPoint x: 596, endPoint y: 432, distance: 735.8
click at [596, 431] on span "Continue" at bounding box center [618, 425] width 58 height 11
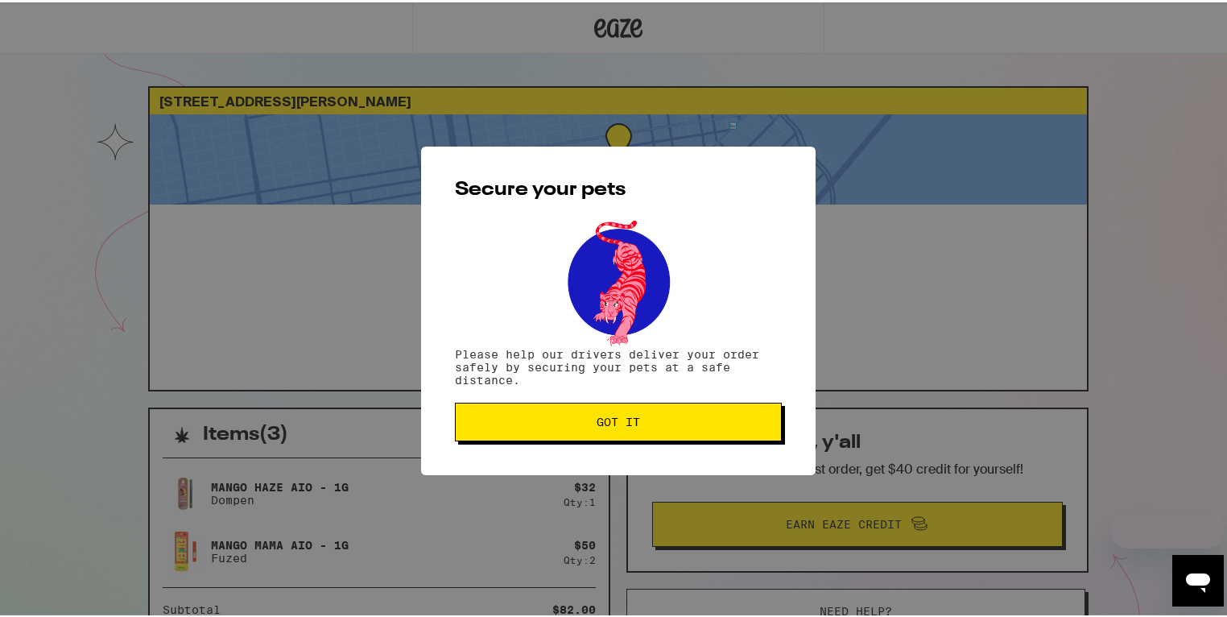
click at [598, 433] on button "Got it" at bounding box center [618, 419] width 327 height 39
